Goal: Book appointment/travel/reservation

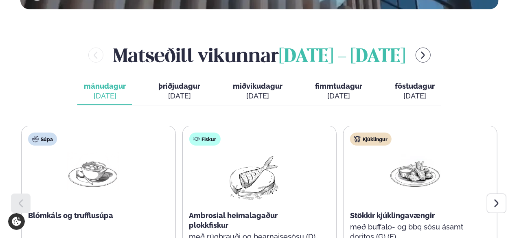
scroll to position [340, 0]
click at [415, 48] on button "menu-btn-right" at bounding box center [422, 55] width 15 height 15
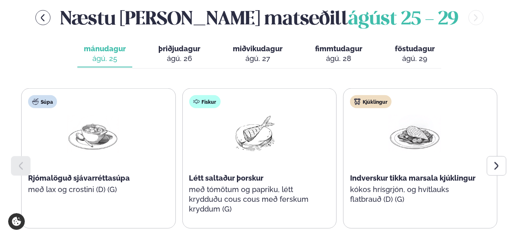
scroll to position [378, 0]
click at [495, 161] on icon at bounding box center [497, 166] width 10 height 10
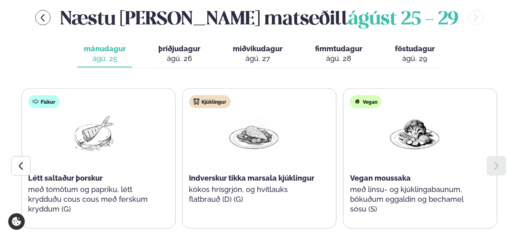
click at [199, 54] on div "ágú. 26" at bounding box center [179, 59] width 42 height 10
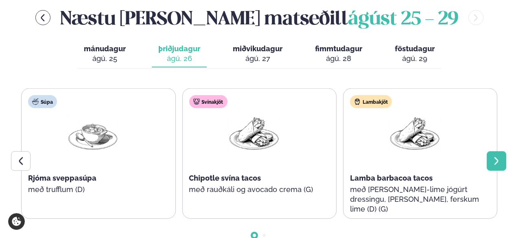
click at [496, 156] on icon at bounding box center [497, 161] width 10 height 10
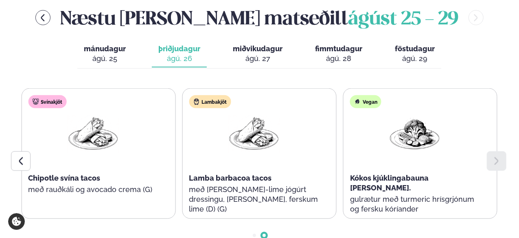
click at [226, 41] on button "miðvikudagur mið. [DATE]" at bounding box center [257, 54] width 63 height 27
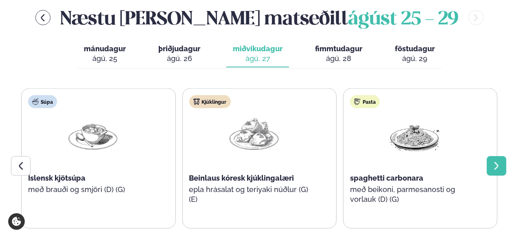
click at [494, 156] on div at bounding box center [497, 166] width 20 height 20
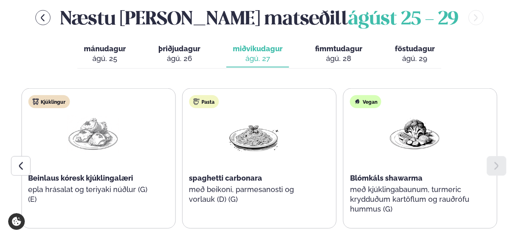
click at [352, 41] on button "fimmtudagur fim. [DATE]" at bounding box center [338, 54] width 60 height 27
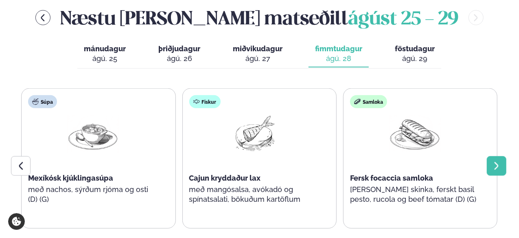
click at [489, 156] on div at bounding box center [497, 166] width 20 height 20
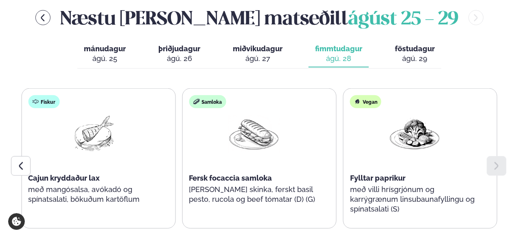
click at [414, 44] on span "föstudagur" at bounding box center [415, 48] width 40 height 9
